Goal: Use online tool/utility

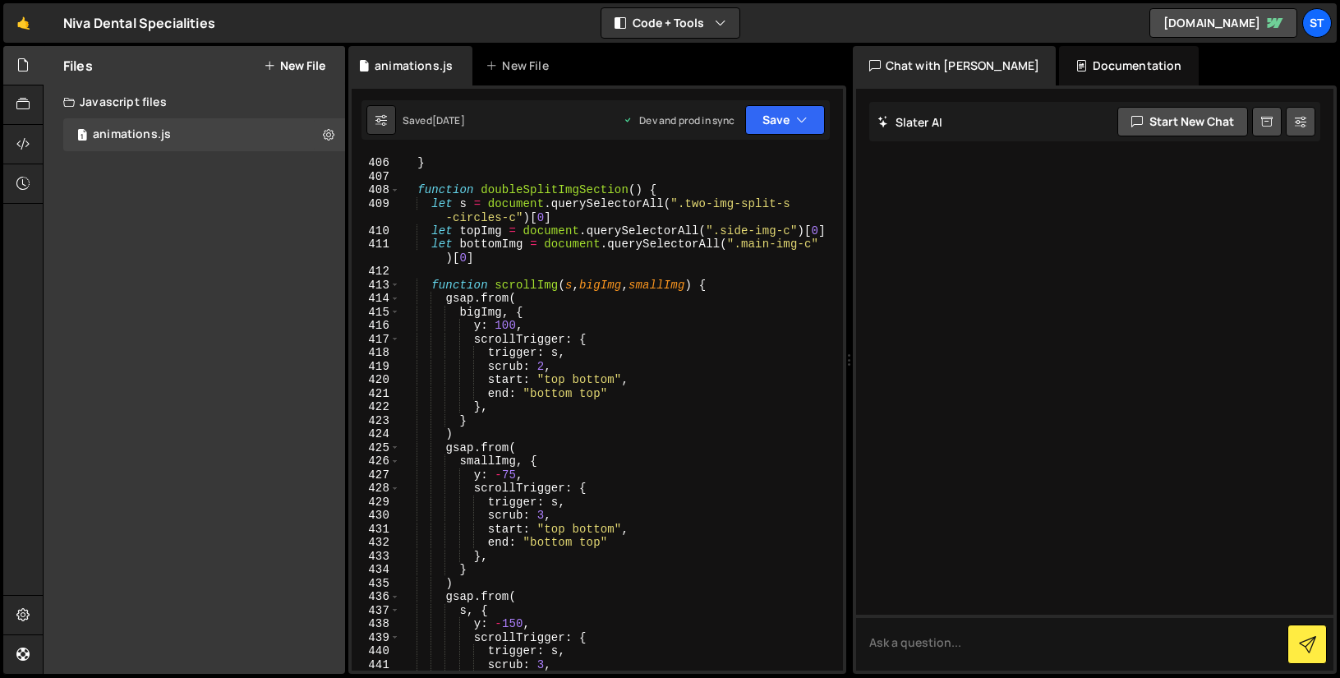
scroll to position [5797, 0]
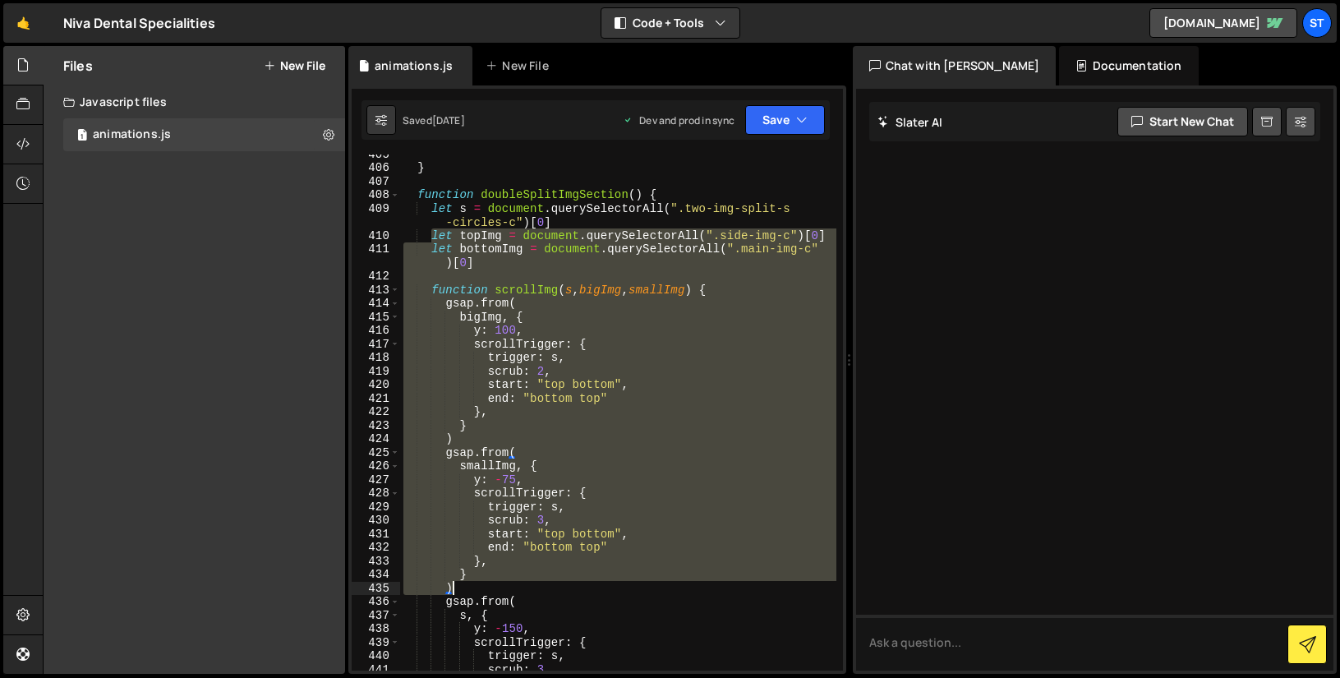
drag, startPoint x: 432, startPoint y: 234, endPoint x: 550, endPoint y: 585, distance: 370.1
click at [550, 585] on div "} function doubleSplitImgSection ( ) { let s = document . querySelectorAll ( ".…" at bounding box center [618, 418] width 436 height 543
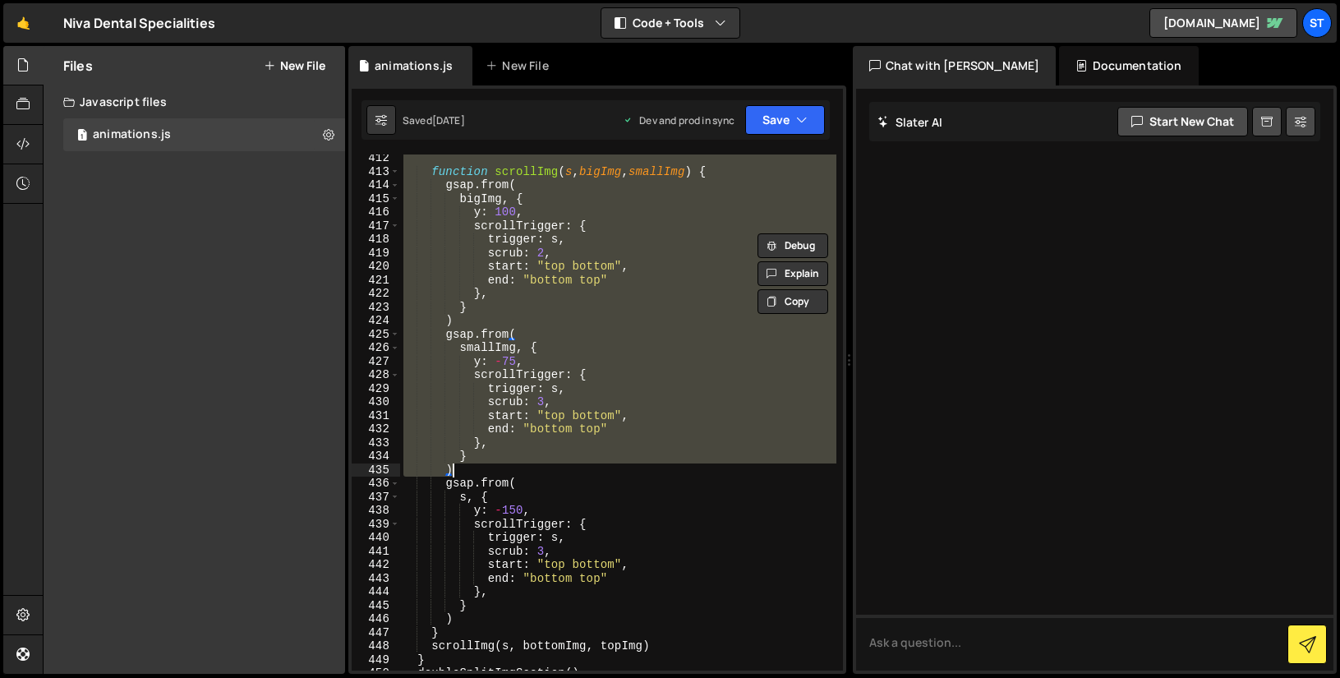
scroll to position [5912, 0]
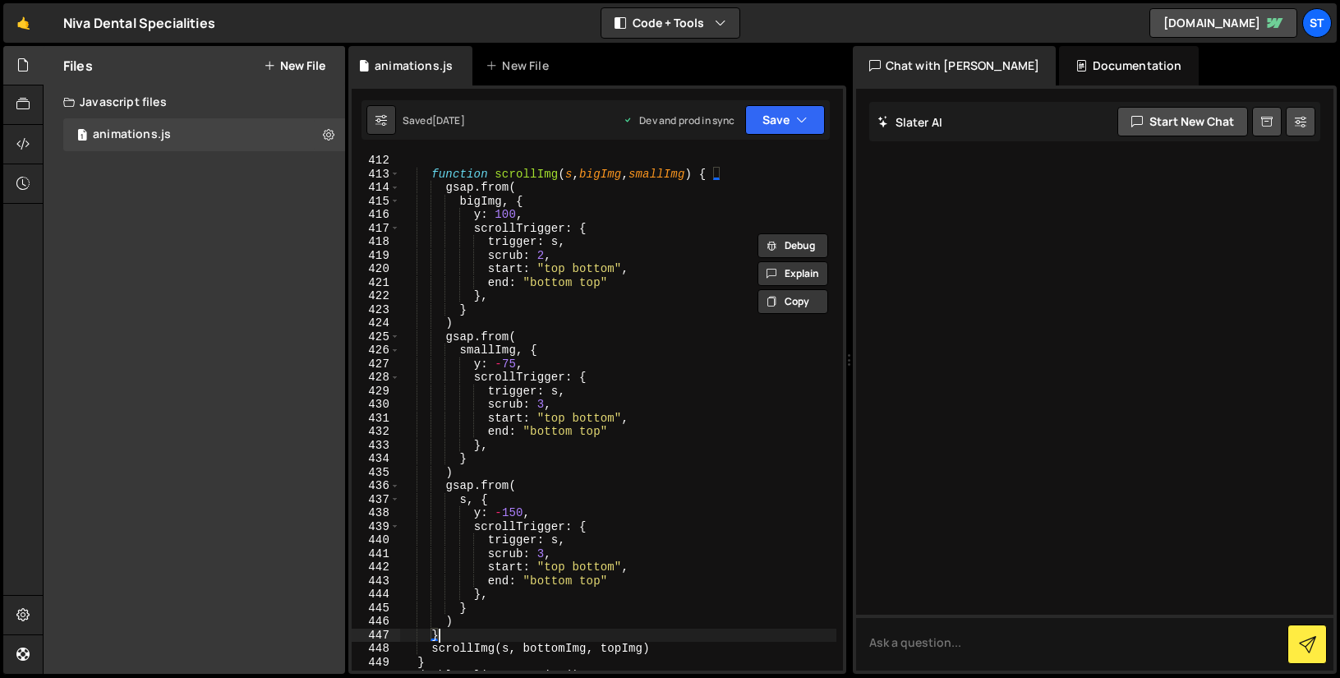
click at [482, 629] on div "function scrollImg ( s , bigImg , smallImg ) { gsap . from ( bigImg , { y : 100…" at bounding box center [618, 425] width 436 height 543
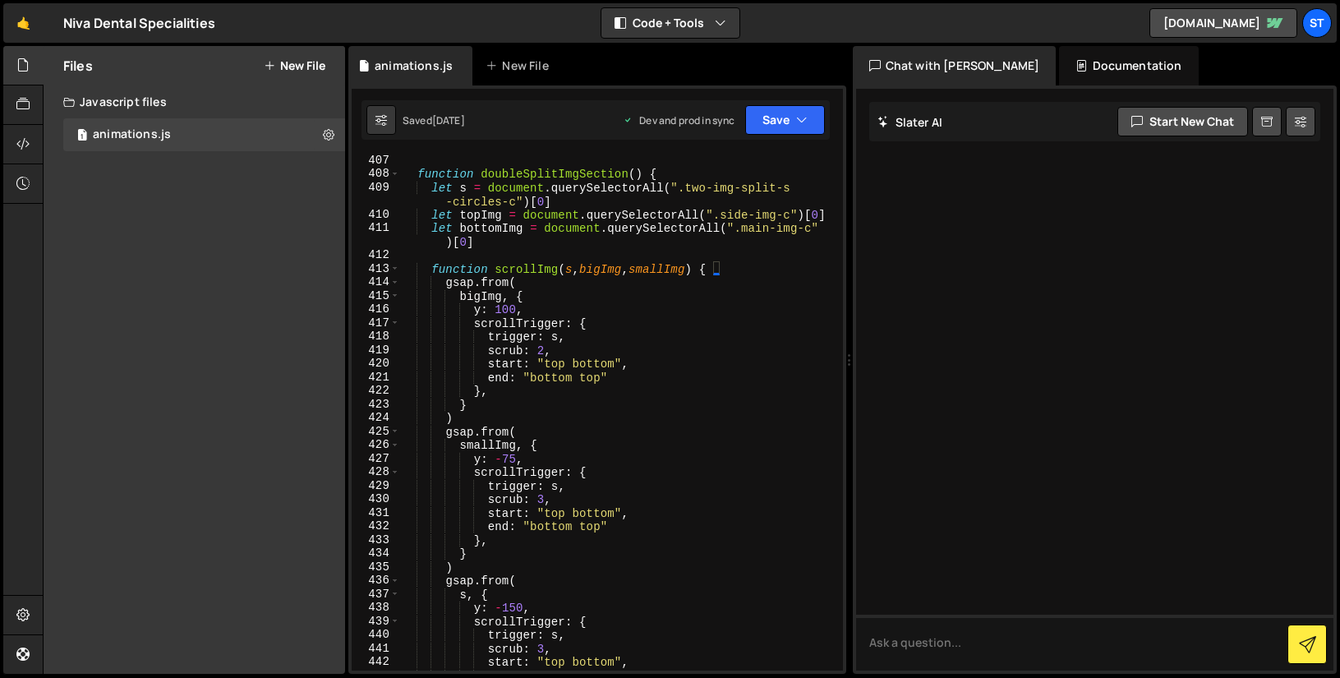
scroll to position [5804, 0]
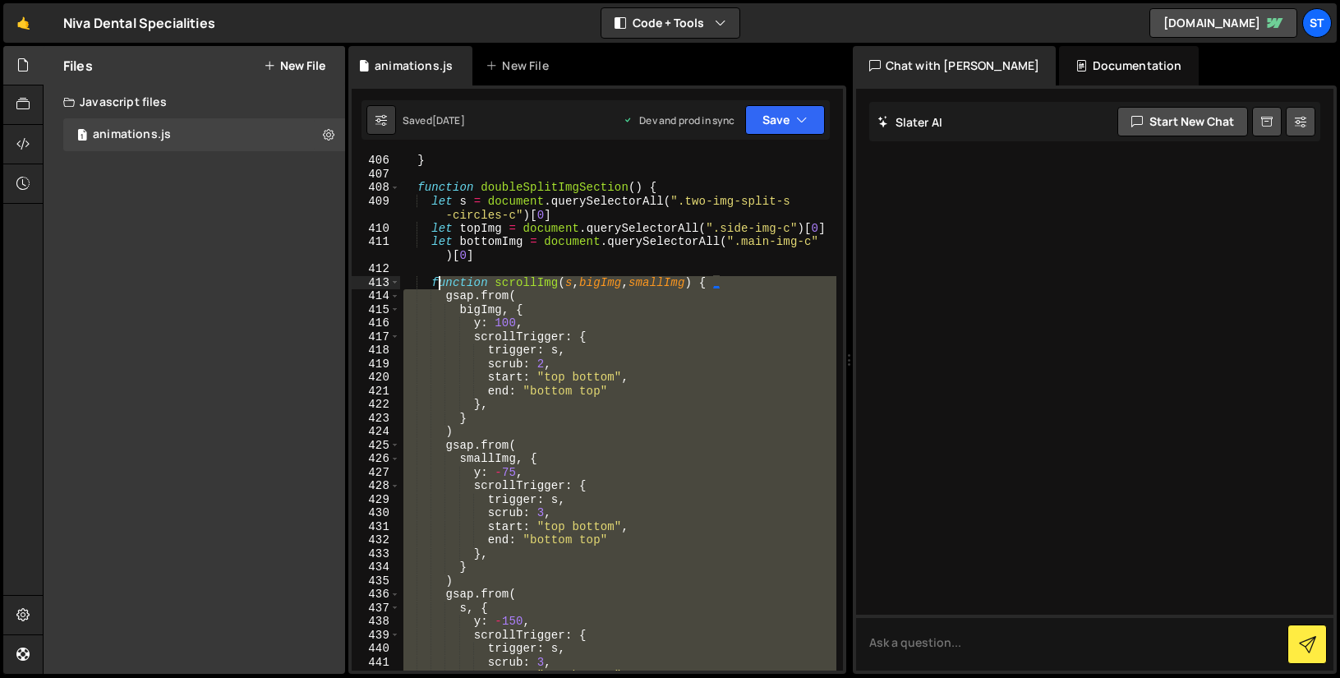
click at [438, 282] on div "} function doubleSplitImgSection ( ) { let s = document . querySelectorAll ( ".…" at bounding box center [618, 425] width 436 height 543
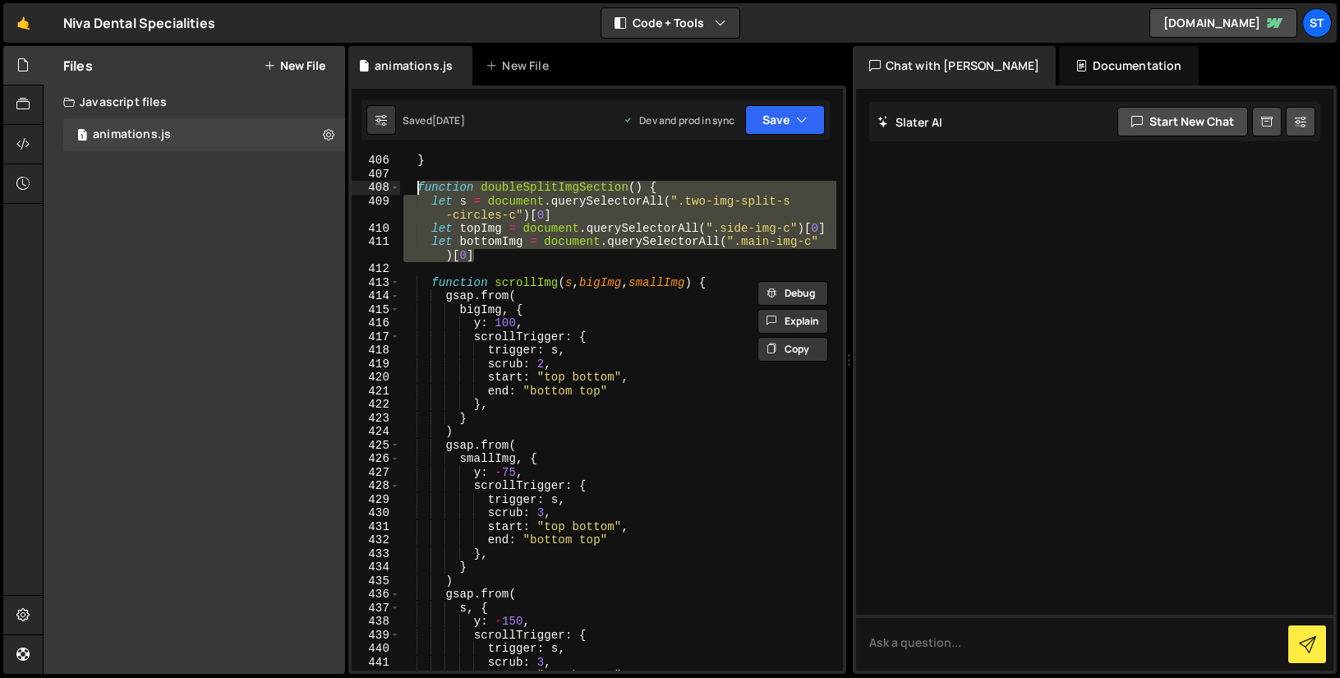
drag, startPoint x: 478, startPoint y: 254, endPoint x: 416, endPoint y: 190, distance: 89.5
click at [416, 190] on div "} function doubleSplitImgSection ( ) { let s = document . querySelectorAll ( ".…" at bounding box center [618, 425] width 436 height 543
click at [565, 256] on div "} function doubleSplitImgSection ( ) { let s = document . querySelectorAll ( ".…" at bounding box center [618, 413] width 436 height 516
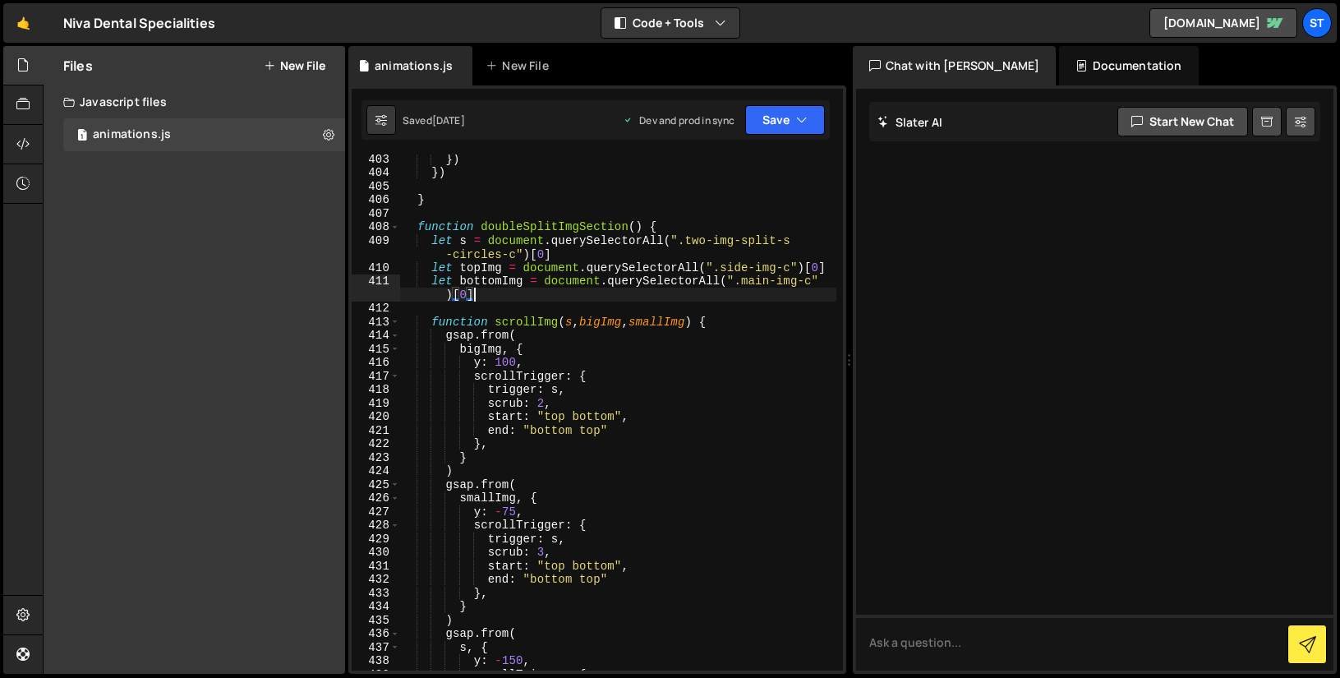
scroll to position [5762, 0]
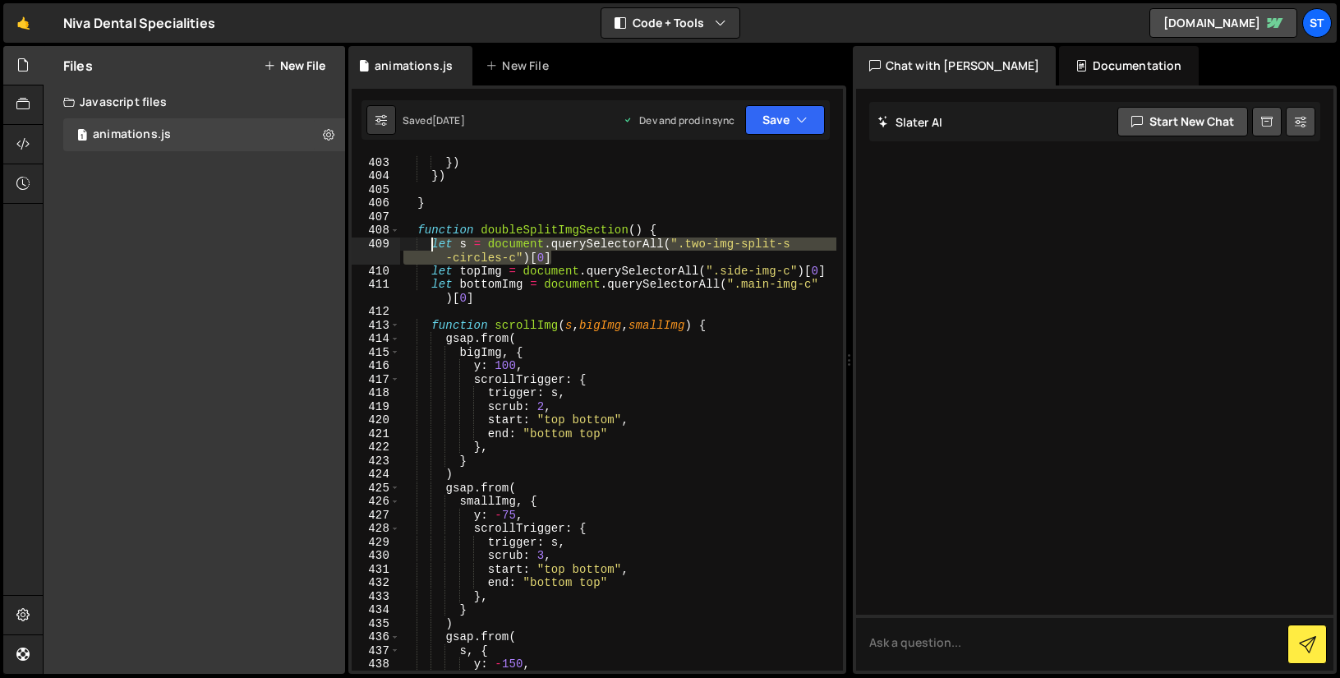
drag, startPoint x: 561, startPoint y: 255, endPoint x: 432, endPoint y: 249, distance: 129.2
click at [432, 249] on div "width : "100%" , }) }) } function doubleSplitImgSection ( ) { let s = document …" at bounding box center [618, 413] width 436 height 543
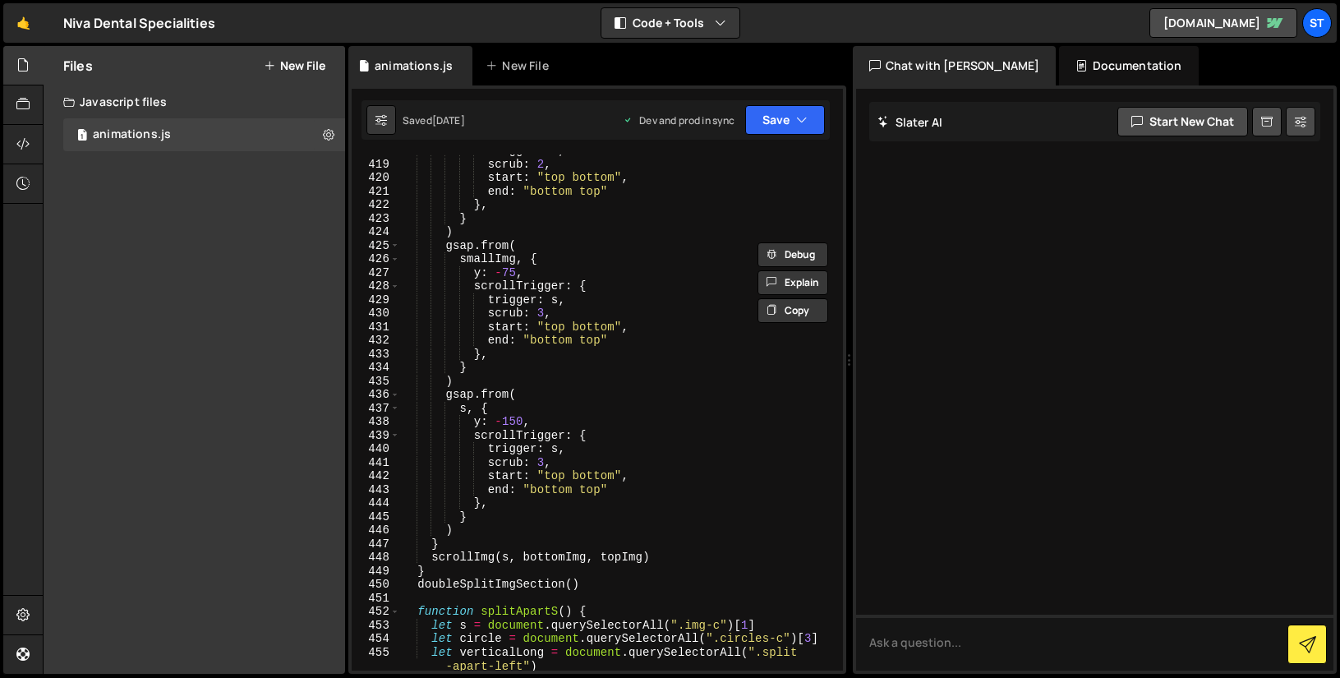
scroll to position [6004, 0]
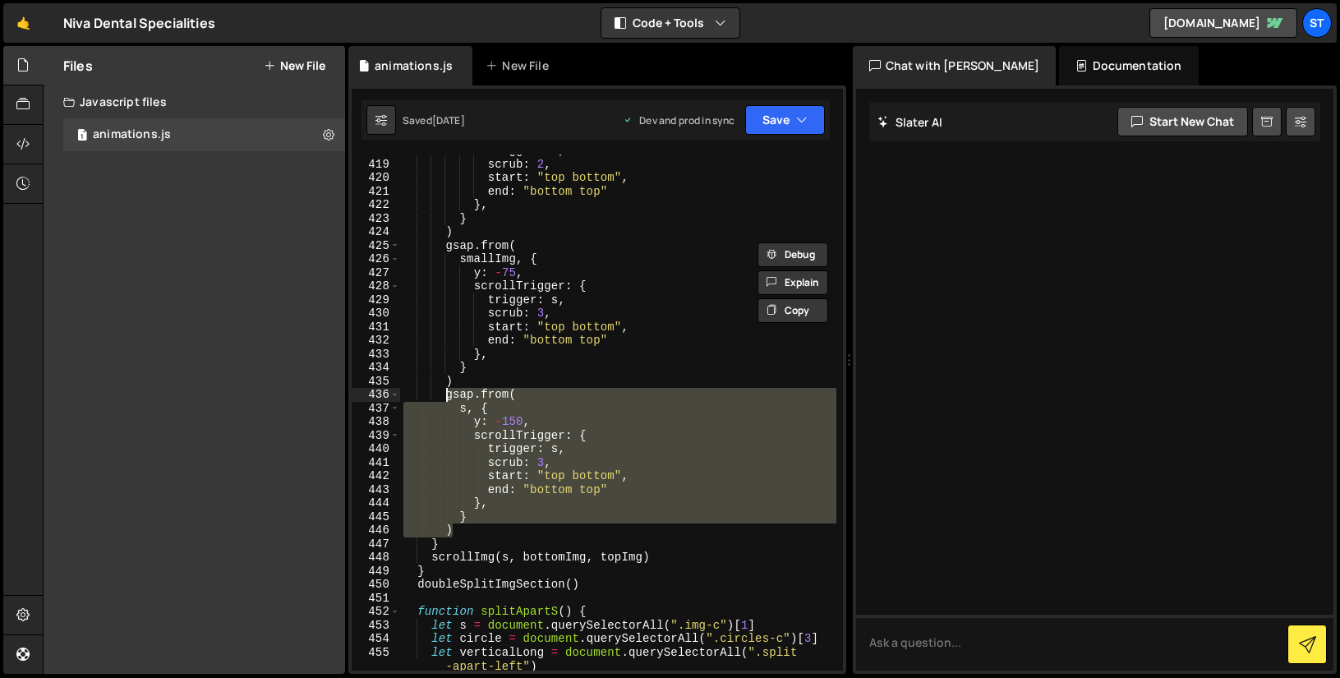
drag, startPoint x: 459, startPoint y: 529, endPoint x: 444, endPoint y: 401, distance: 129.1
click at [444, 401] on div "trigger : s , scrub : 2 , start : "top bottom" , end : "bottom top" } , } ) gsa…" at bounding box center [618, 422] width 436 height 557
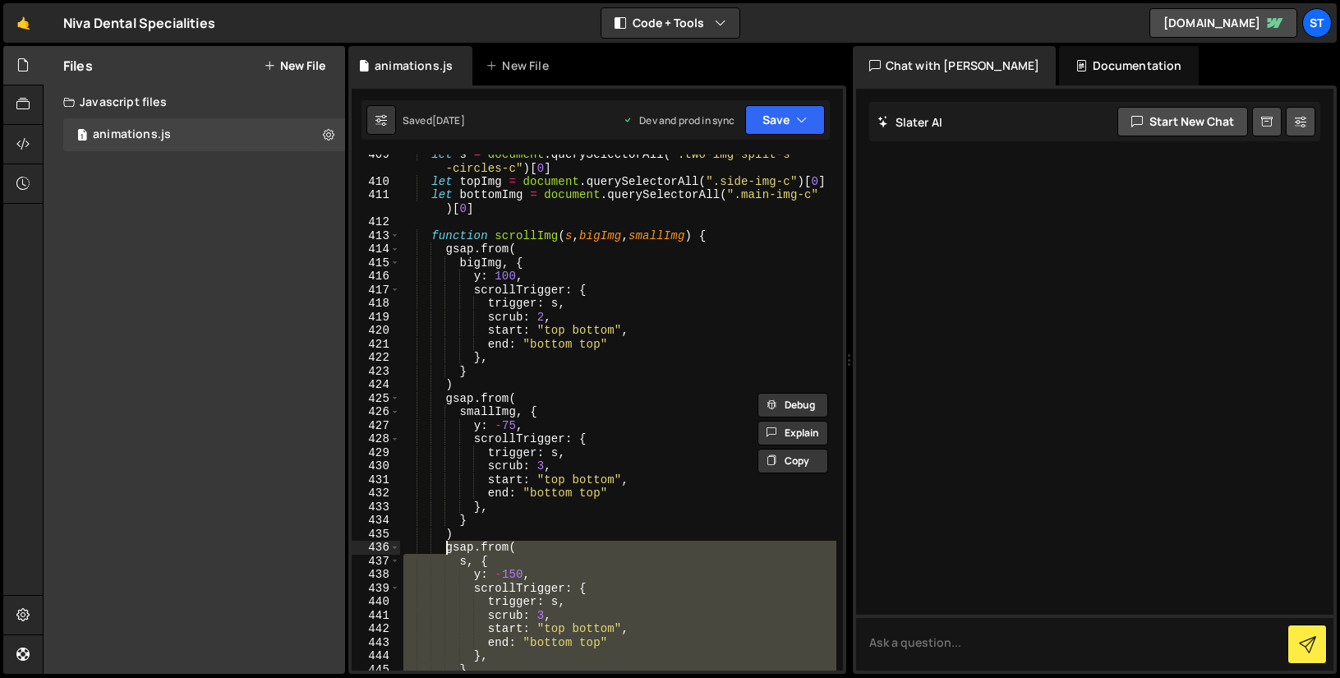
scroll to position [5839, 0]
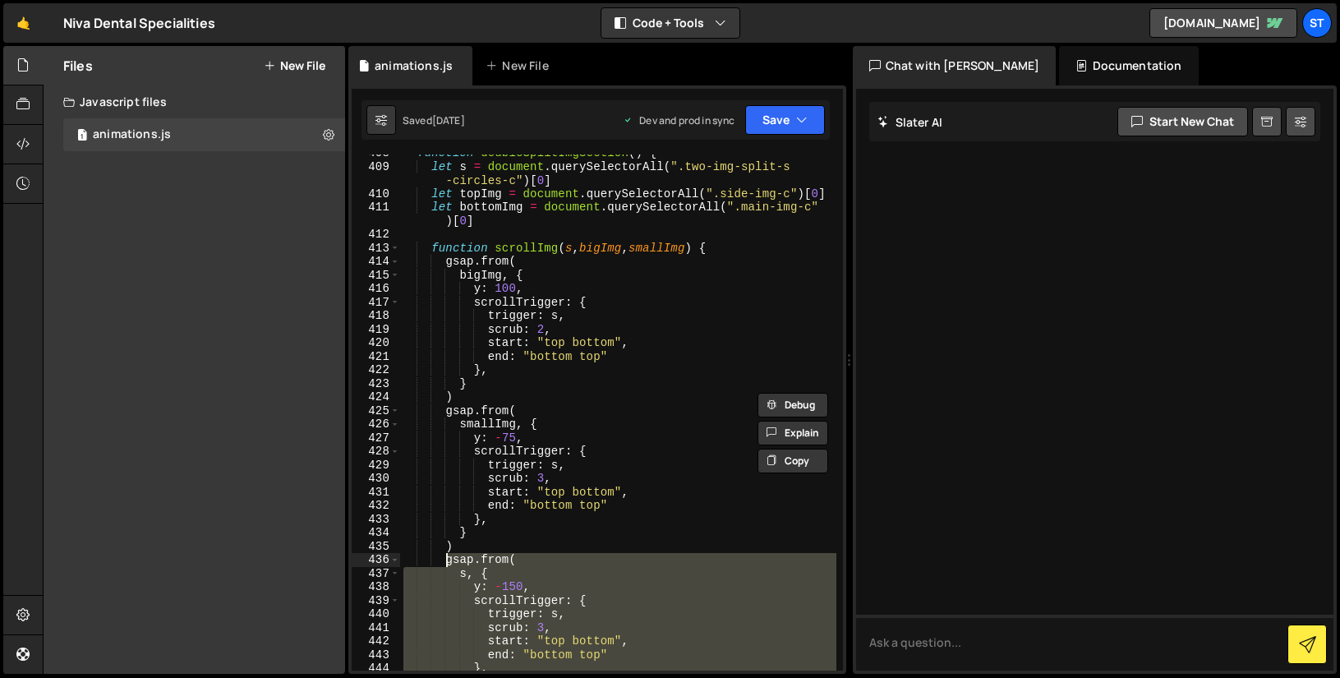
click at [633, 349] on div "function doubleSplitImgSection ( ) { let s = document . querySelectorAll ( ".tw…" at bounding box center [618, 417] width 436 height 543
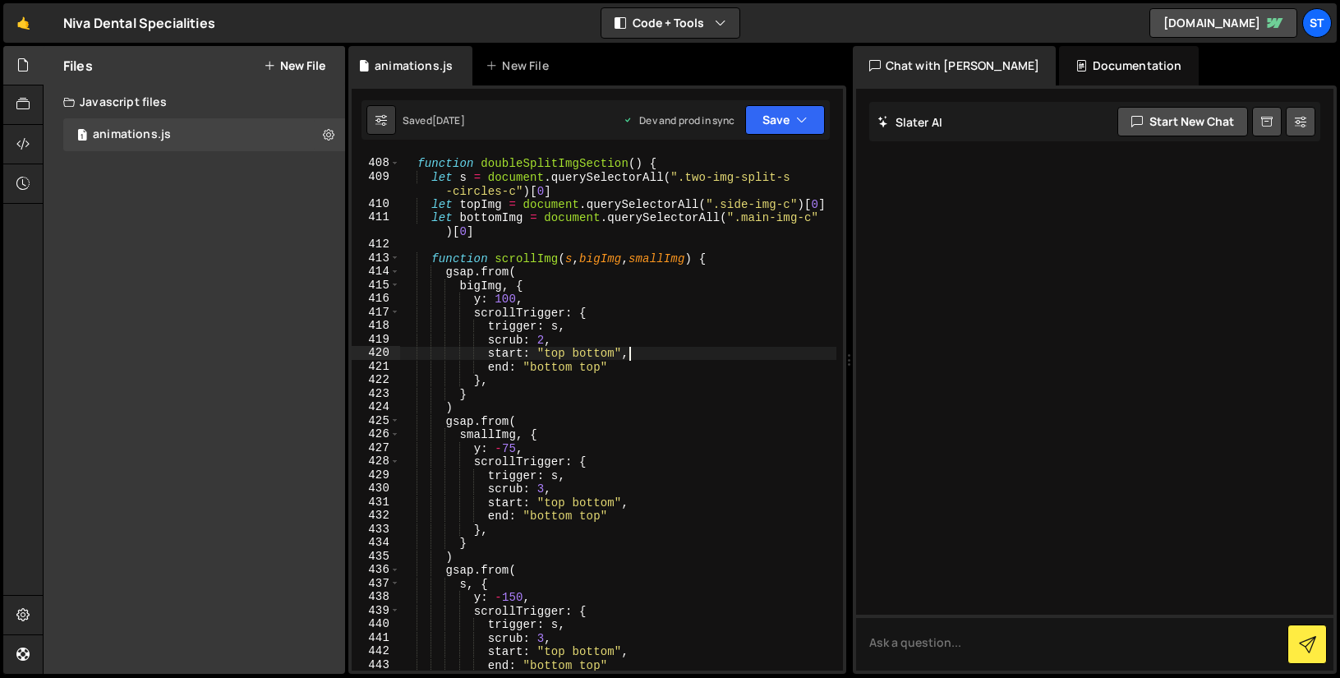
scroll to position [5818, 0]
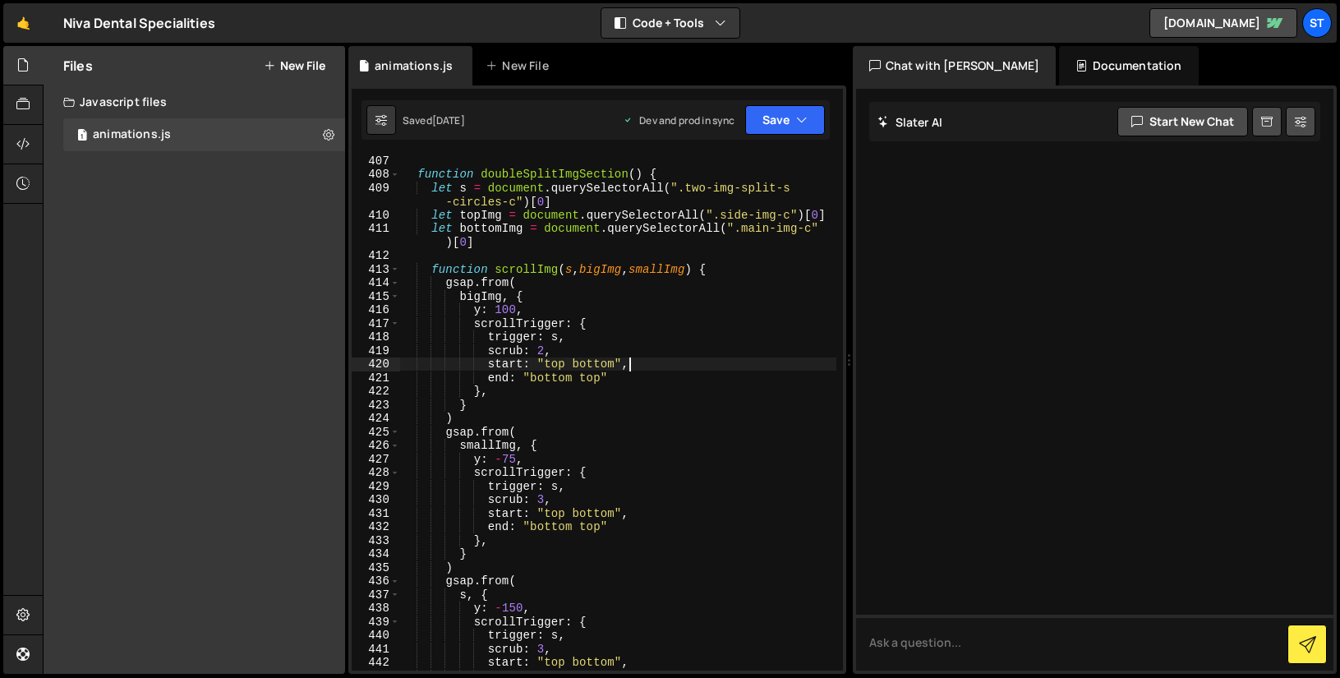
click at [656, 191] on div "function doubleSplitImgSection ( ) { let s = document . querySelectorAll ( ".tw…" at bounding box center [618, 425] width 436 height 543
type textarea "let s = document.querySelectorAll(".two-img-split-s-circles-c")[0]"
click at [656, 191] on div "function doubleSplitImgSection ( ) { let s = document . querySelectorAll ( ".tw…" at bounding box center [618, 425] width 436 height 543
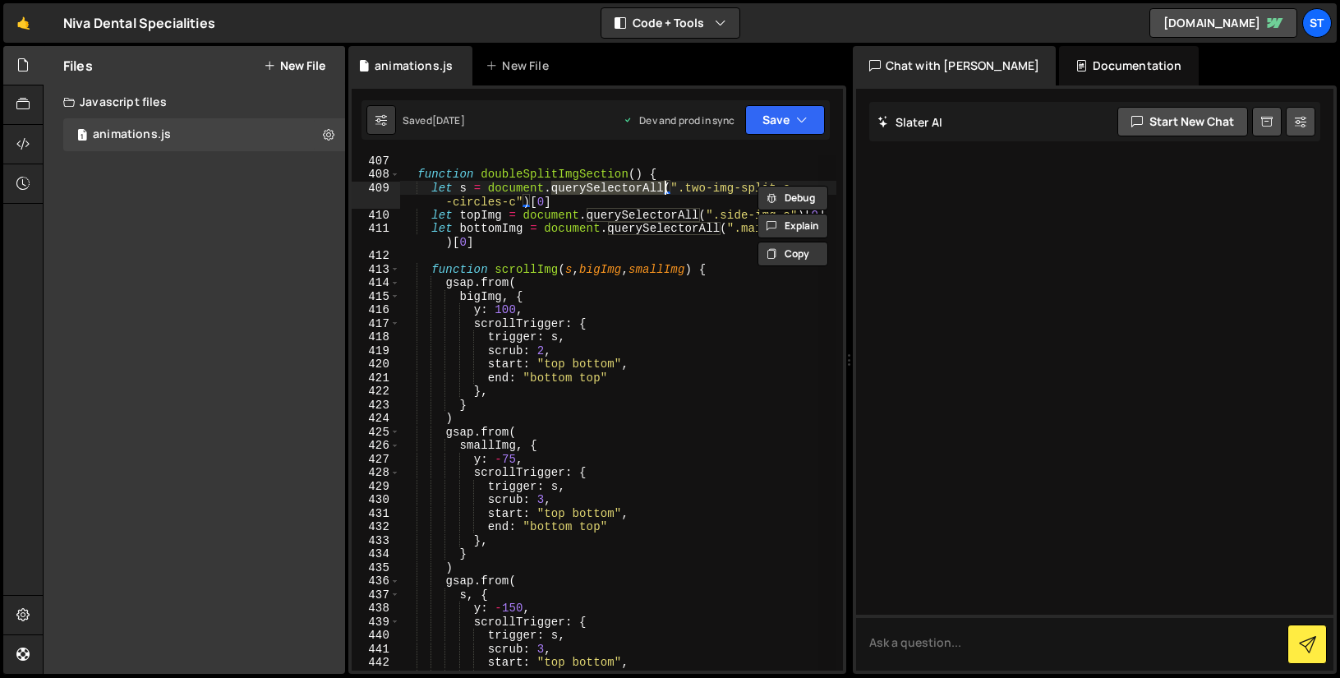
click at [647, 191] on div "function doubleSplitImgSection ( ) { let s = document . querySelectorAll ( ".tw…" at bounding box center [618, 413] width 436 height 516
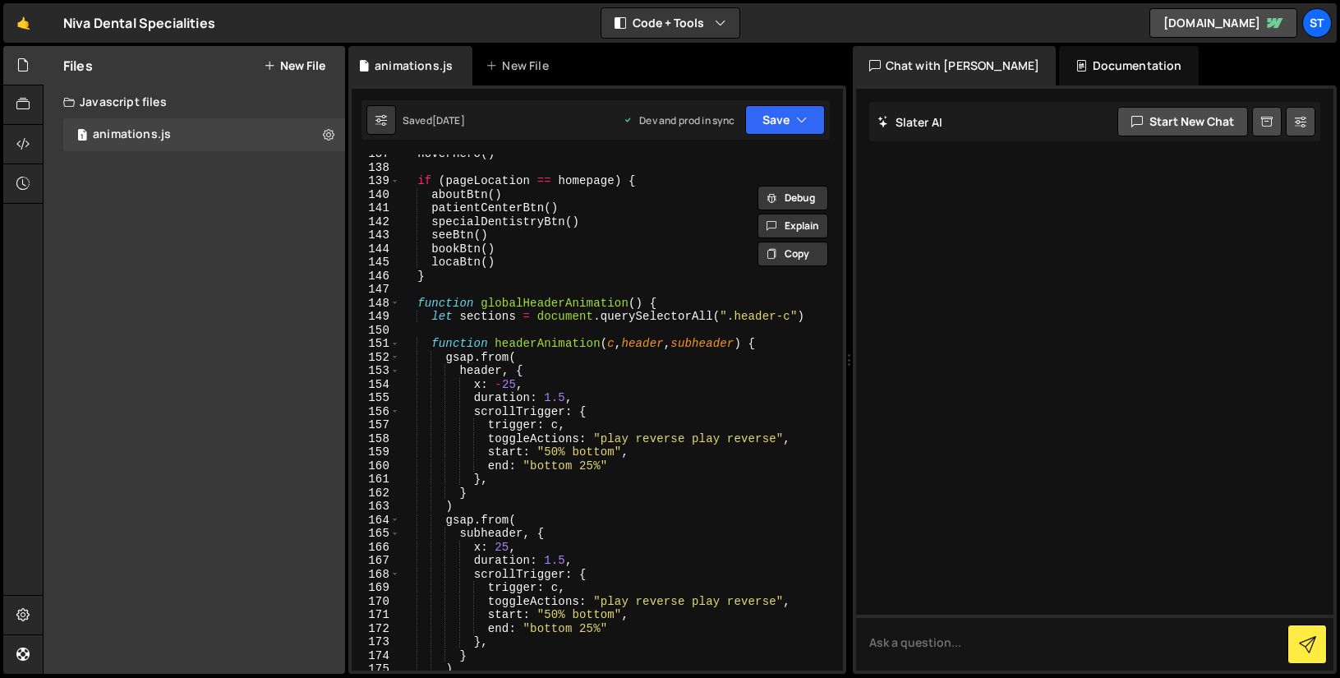
scroll to position [1916, 0]
